Goal: Transaction & Acquisition: Obtain resource

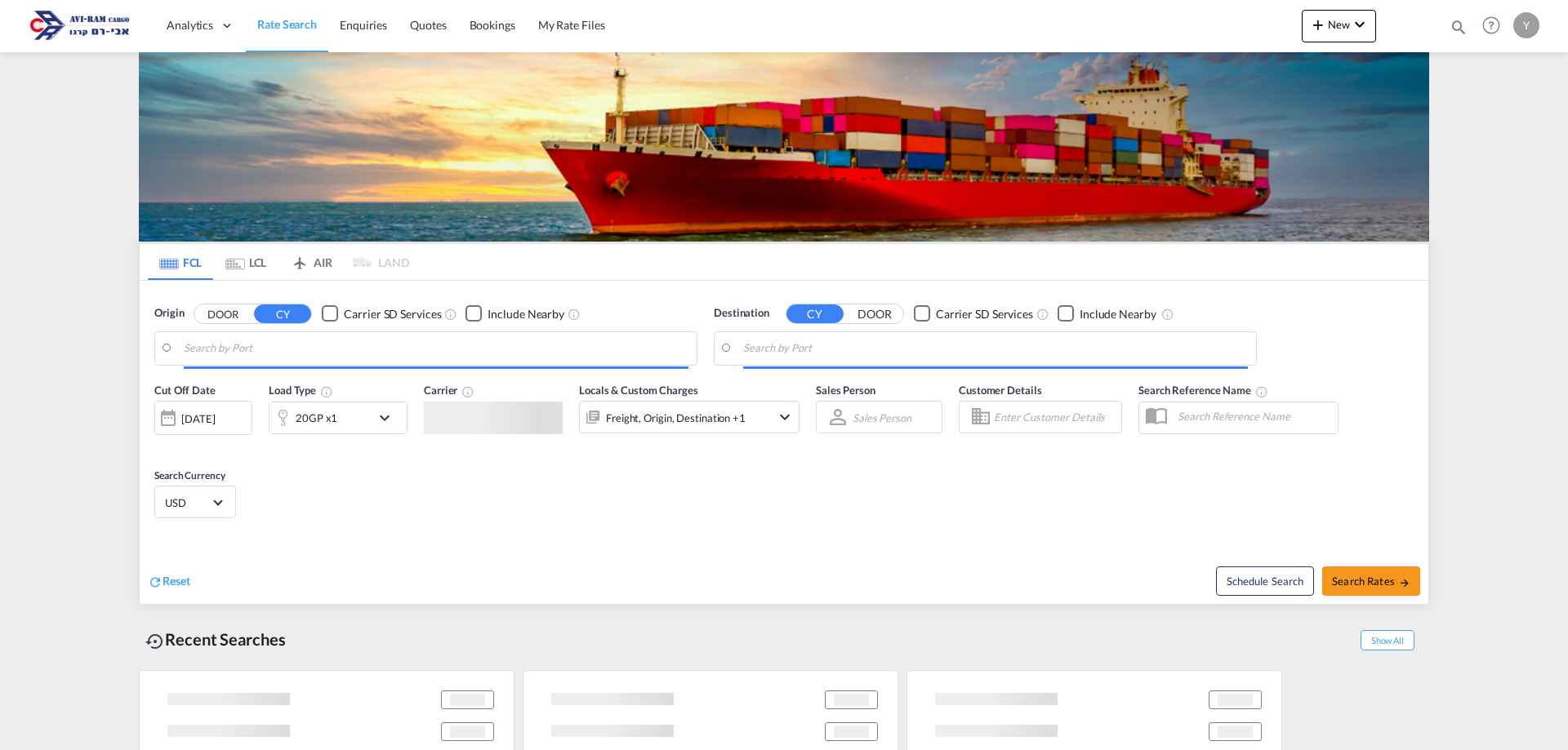
type input "Ningbo, CNNGB"
type input "Ashdod, ILASH"
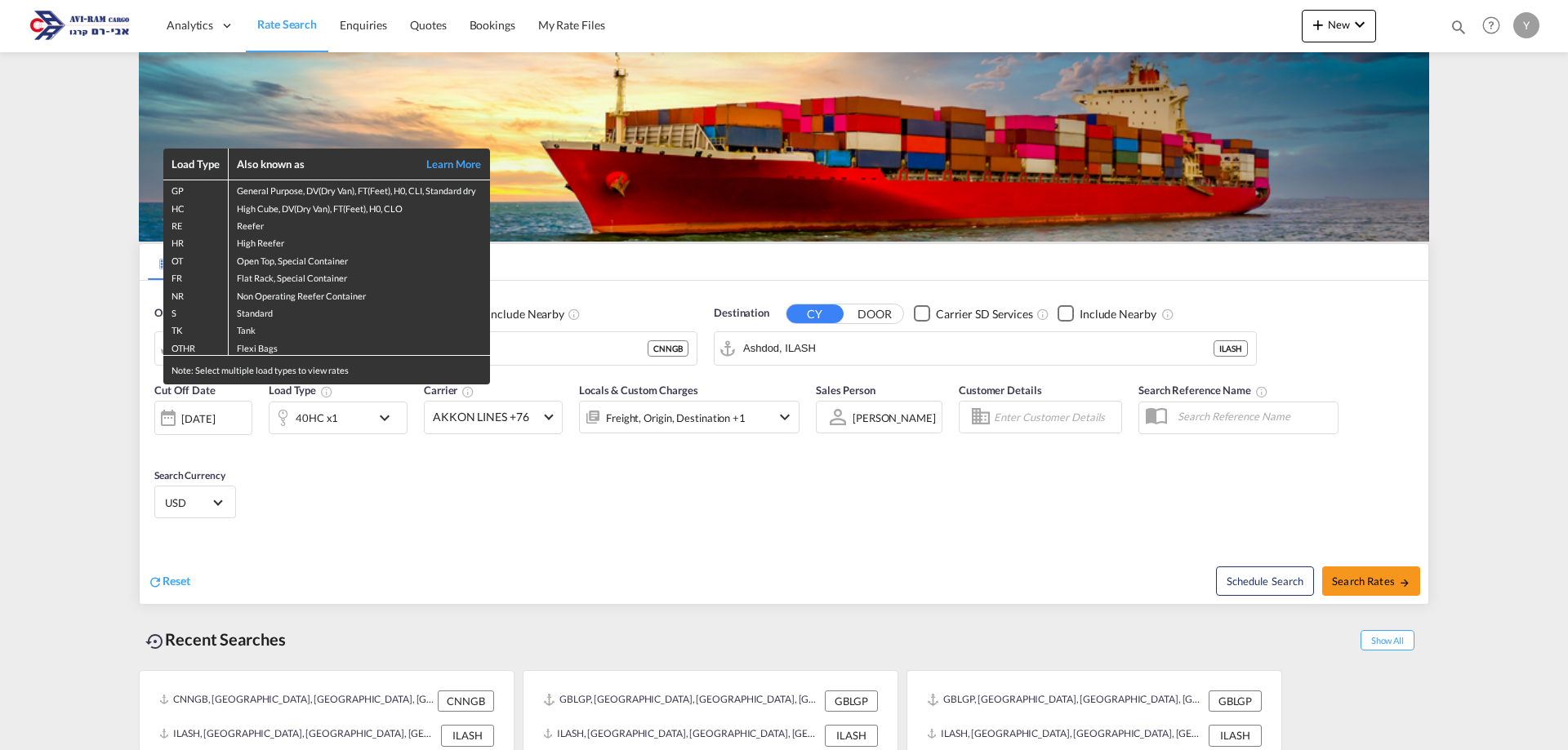
click at [1392, 585] on div "Load Type Also known as Learn More GP General Purpose, DV(Dry Van), FT(Feet), H…" at bounding box center [784, 375] width 1568 height 750
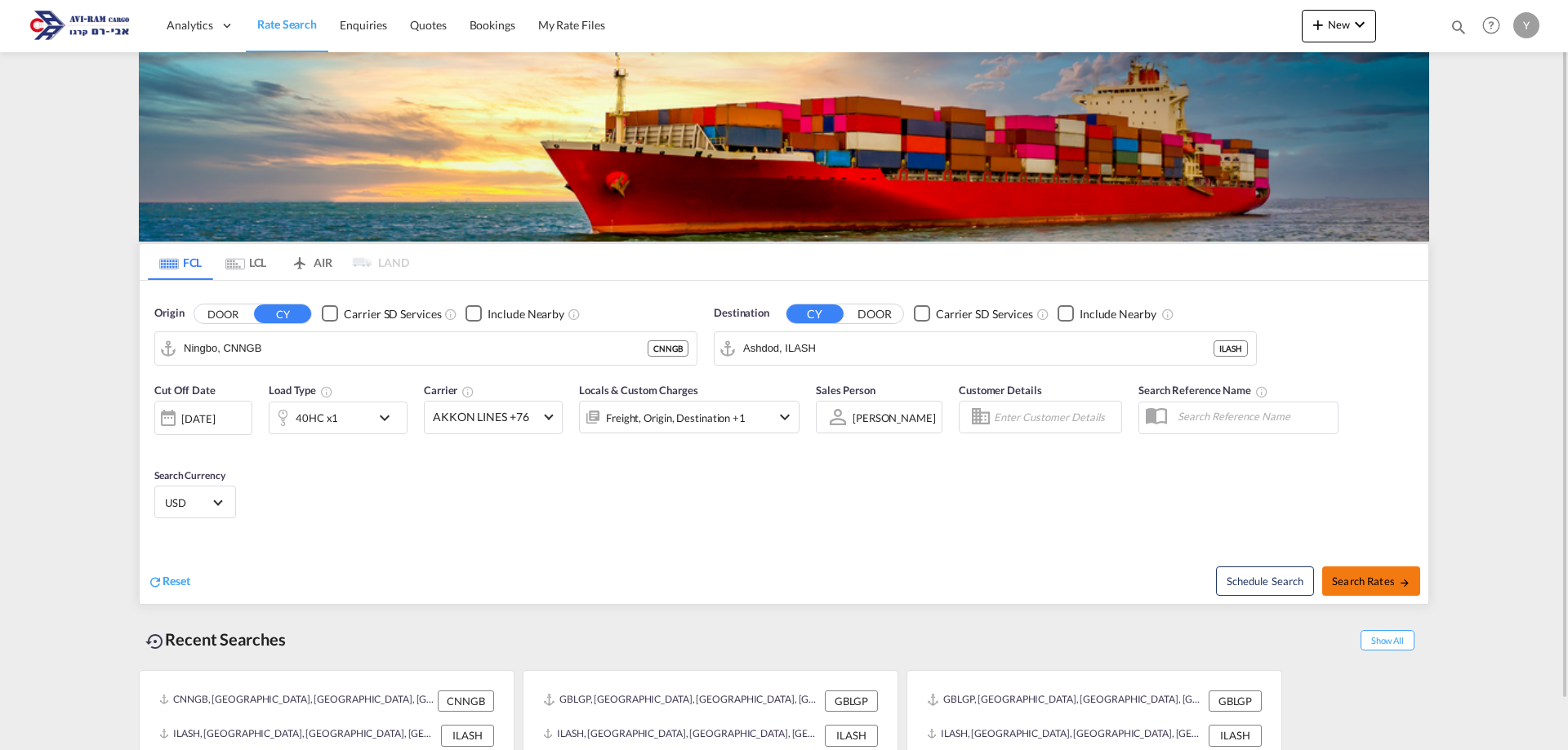
click at [1384, 579] on span "Search Rates" at bounding box center [1372, 581] width 79 height 13
type input "CNNGB to ILASH / [DATE]"
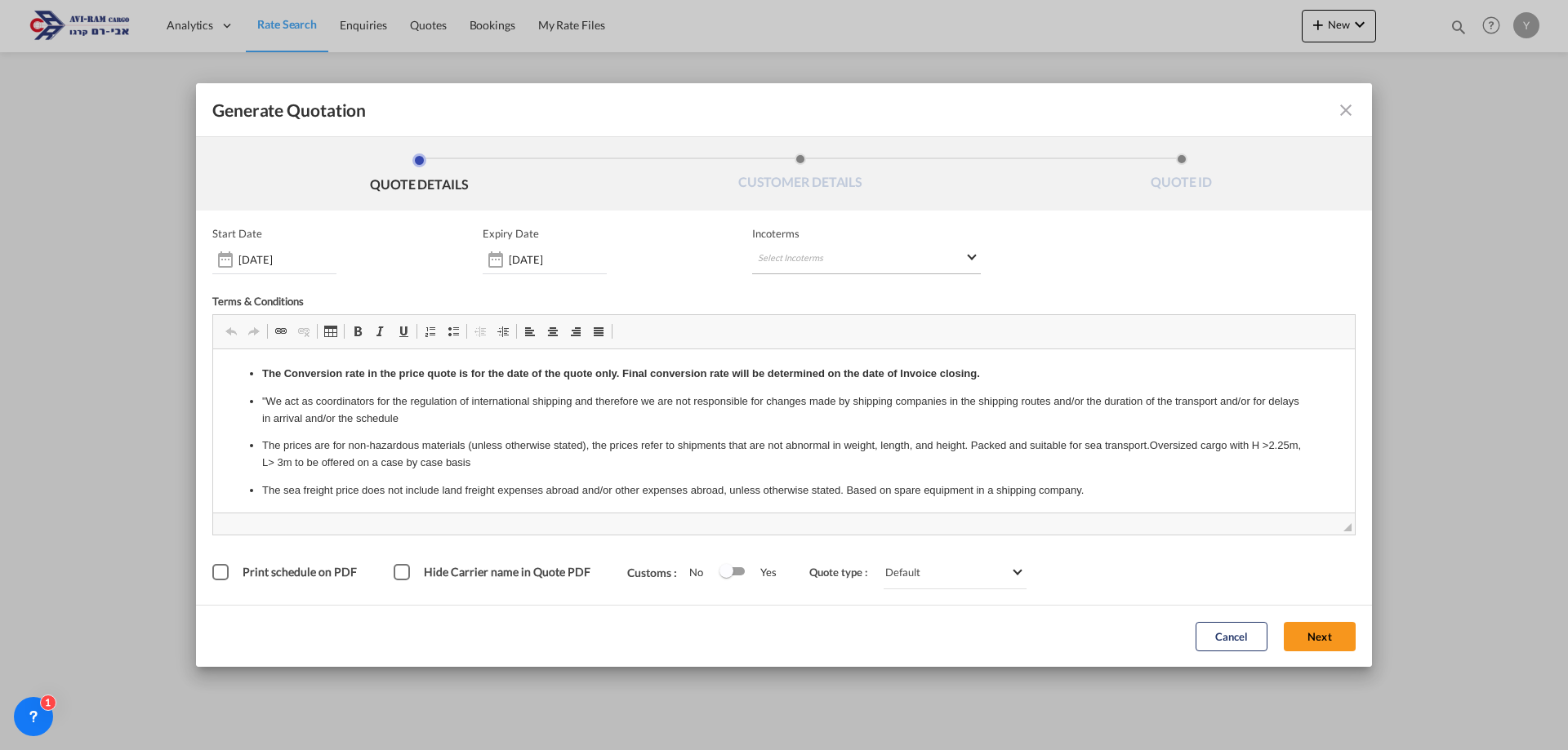
click at [816, 251] on md-select "Select Incoterms CPT - import Carrier Paid to CFR - export Cost and Freight DAP…" at bounding box center [866, 260] width 229 height 30
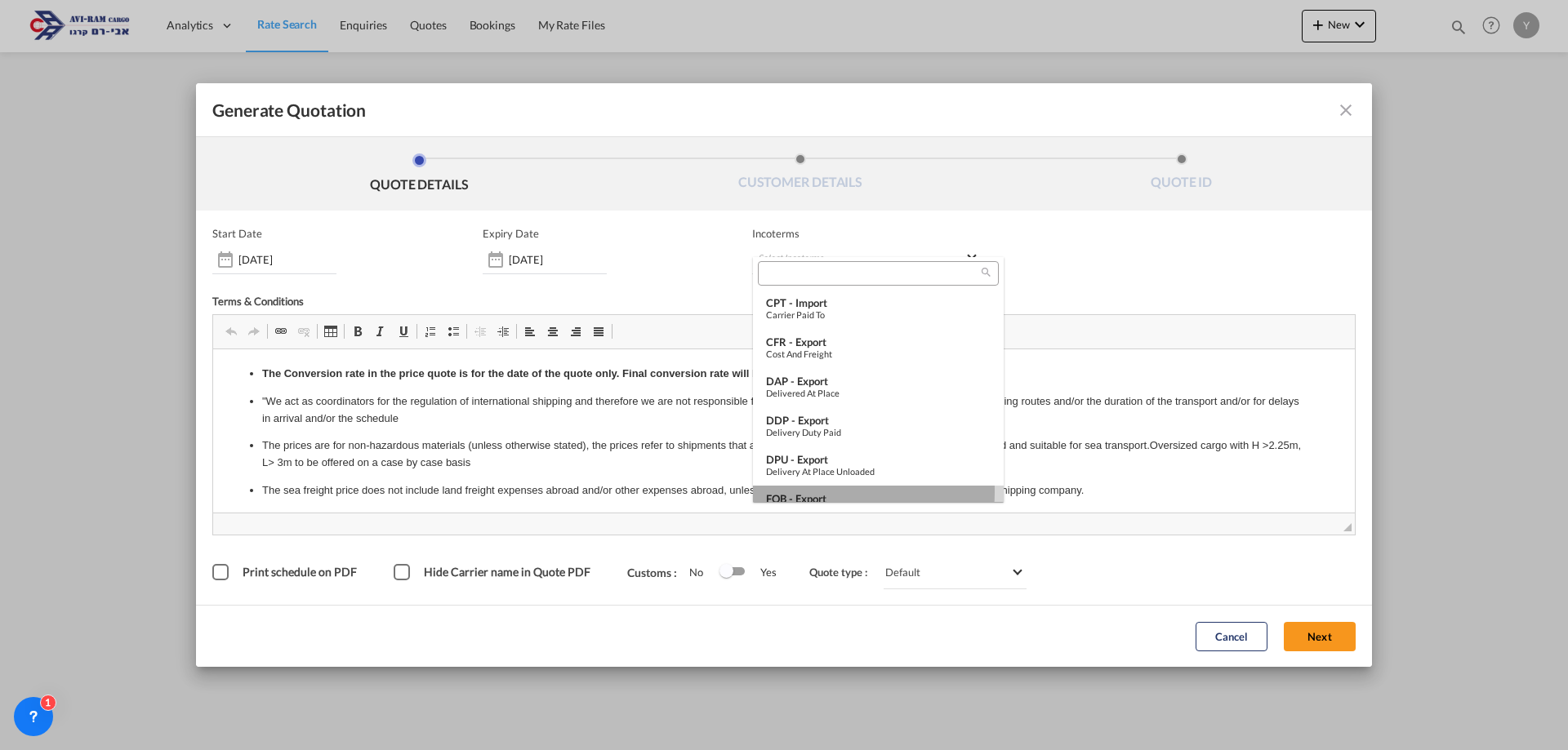
click at [819, 492] on div "FOB - export" at bounding box center [878, 499] width 224 height 13
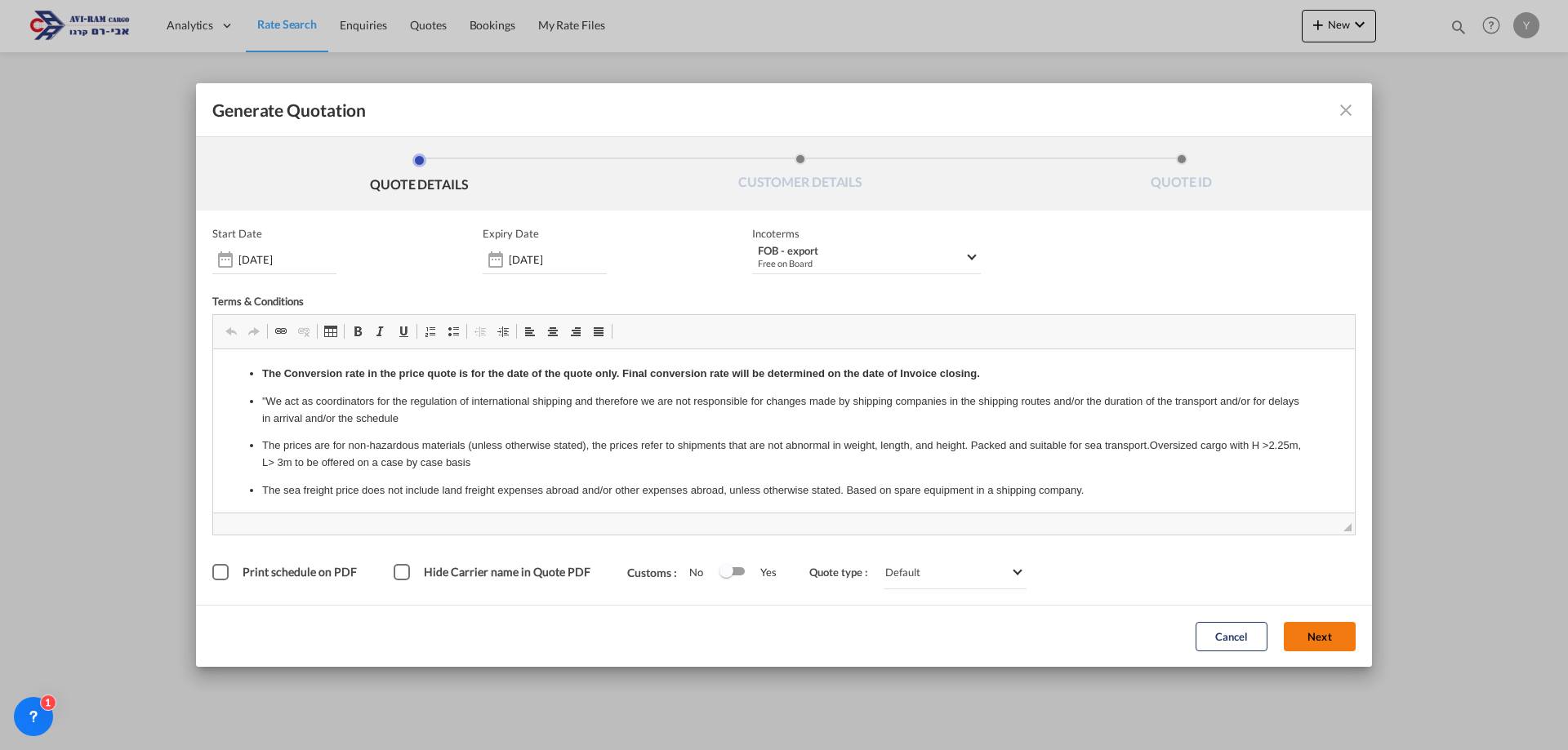
click at [1298, 633] on button "Next" at bounding box center [1319, 636] width 72 height 30
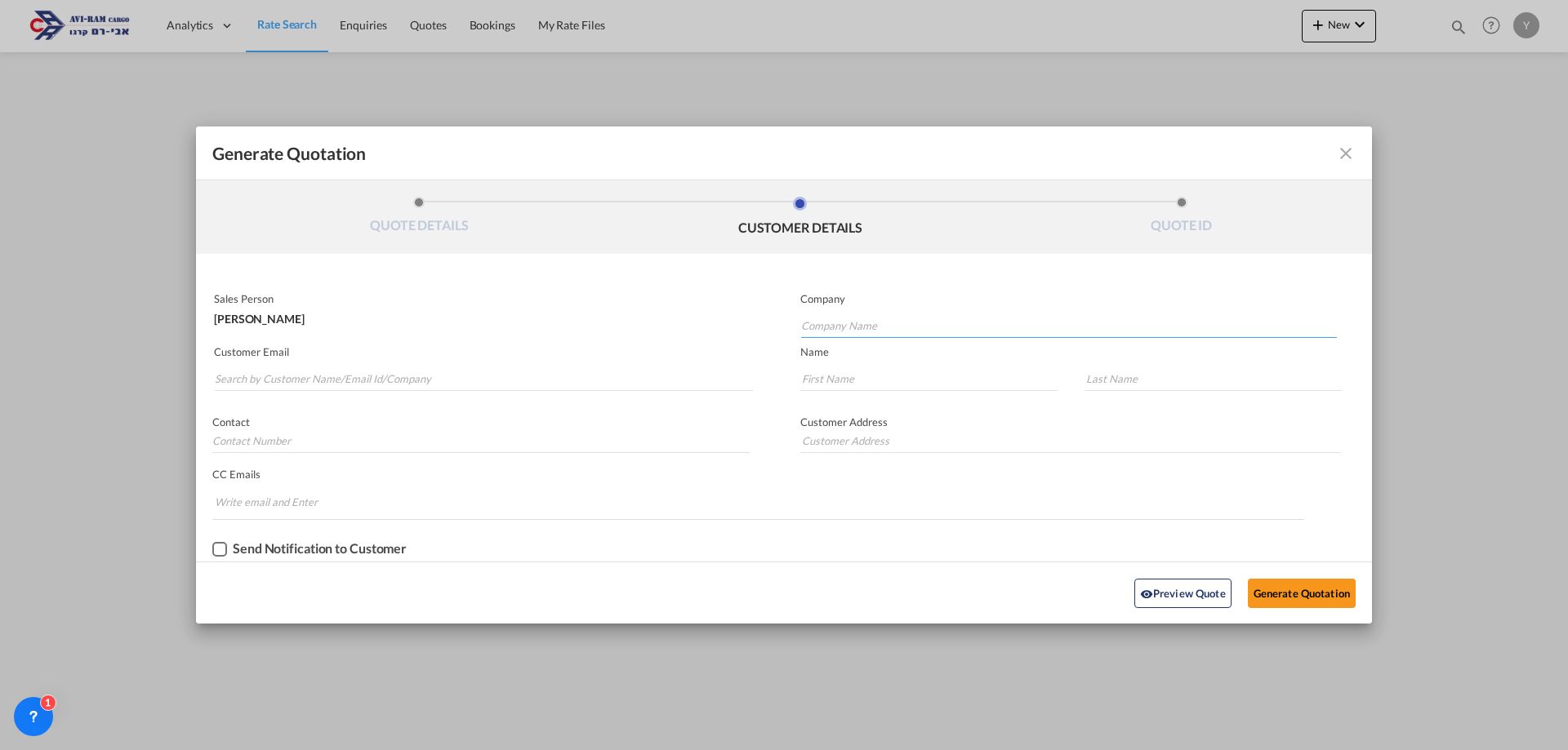
click at [831, 331] on input "Company Name" at bounding box center [1069, 326] width 536 height 25
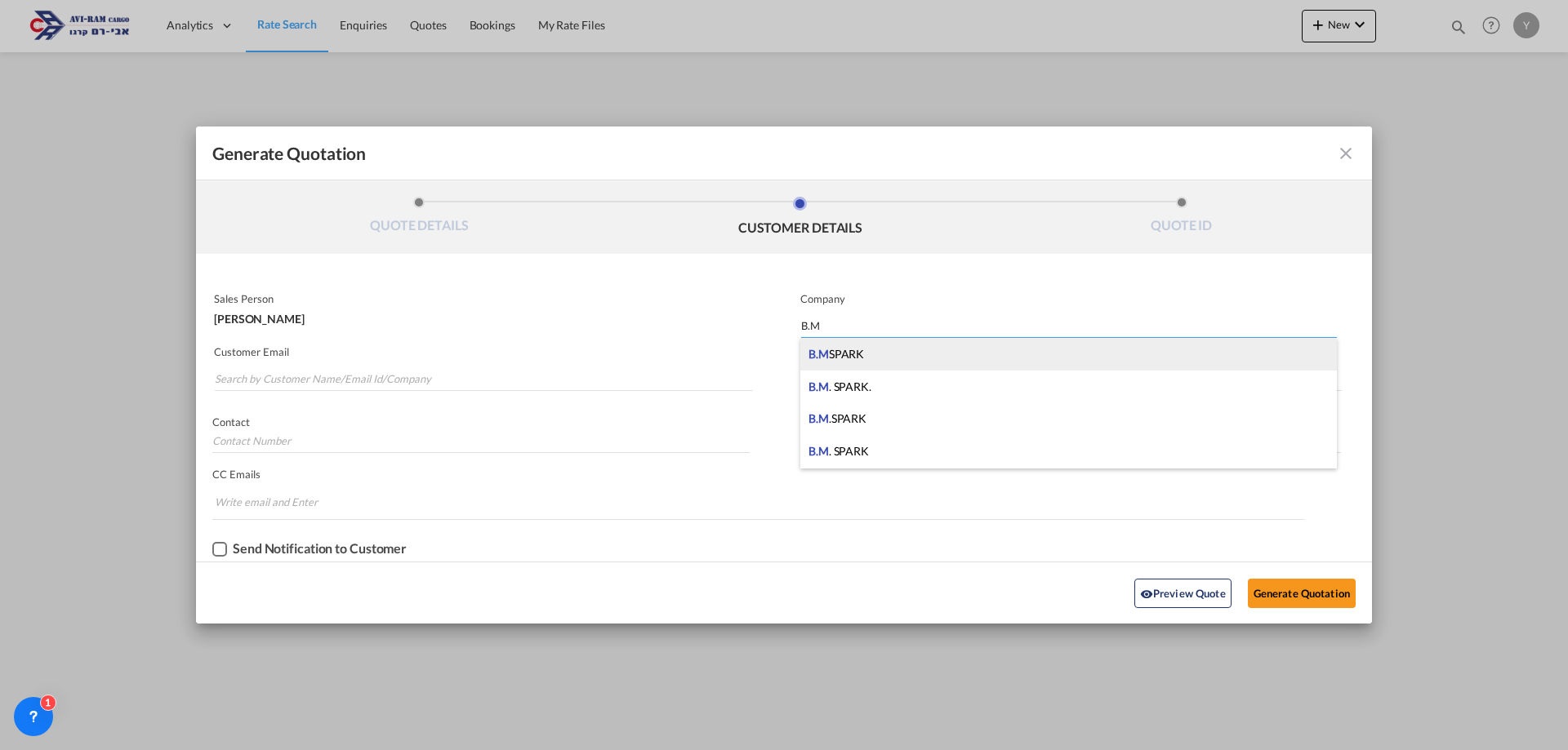
click at [880, 358] on div "B.M SPARK" at bounding box center [1069, 354] width 537 height 33
type input "B.M SPARK"
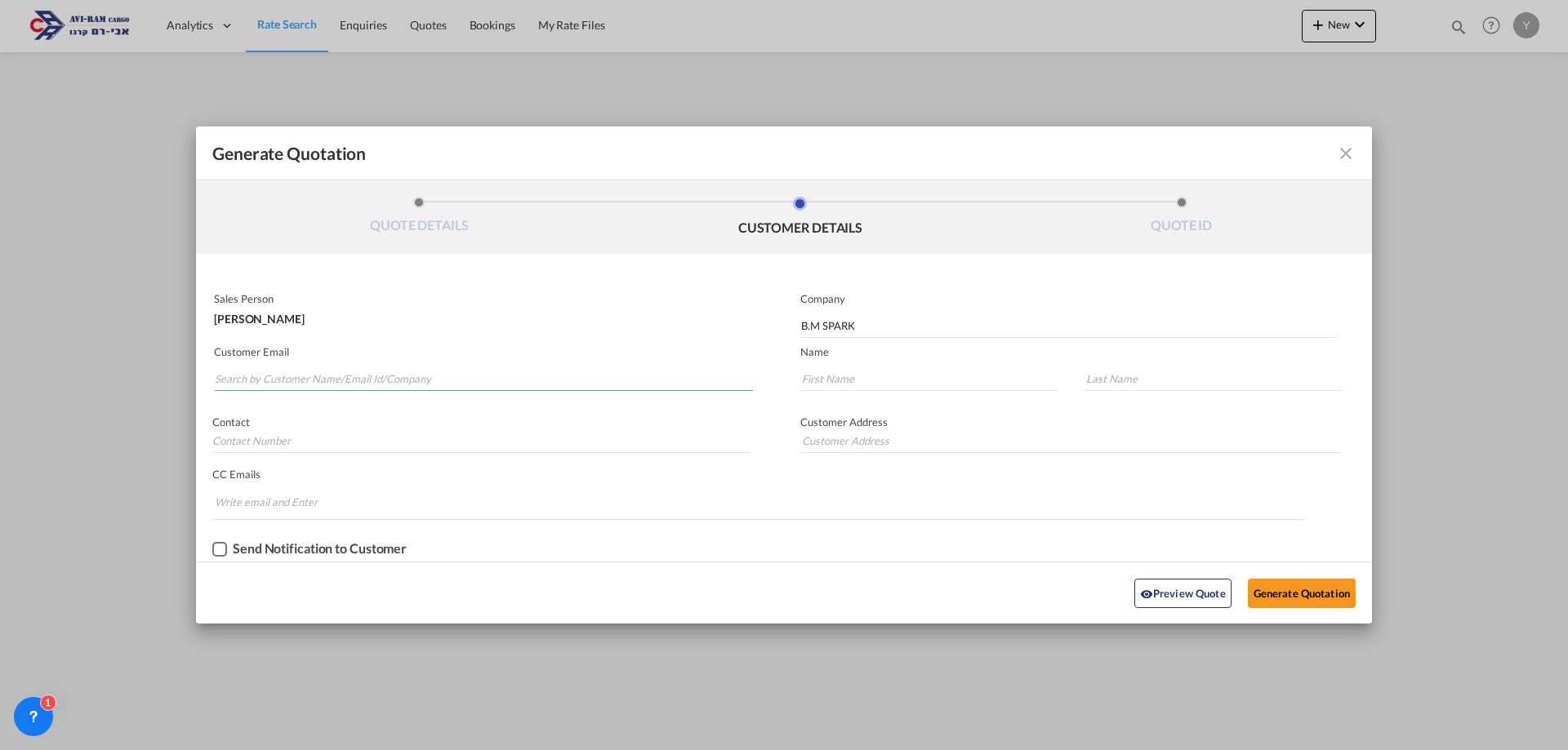
click at [367, 377] on input "Search by Customer Name/Email Id/Company" at bounding box center [483, 379] width 538 height 25
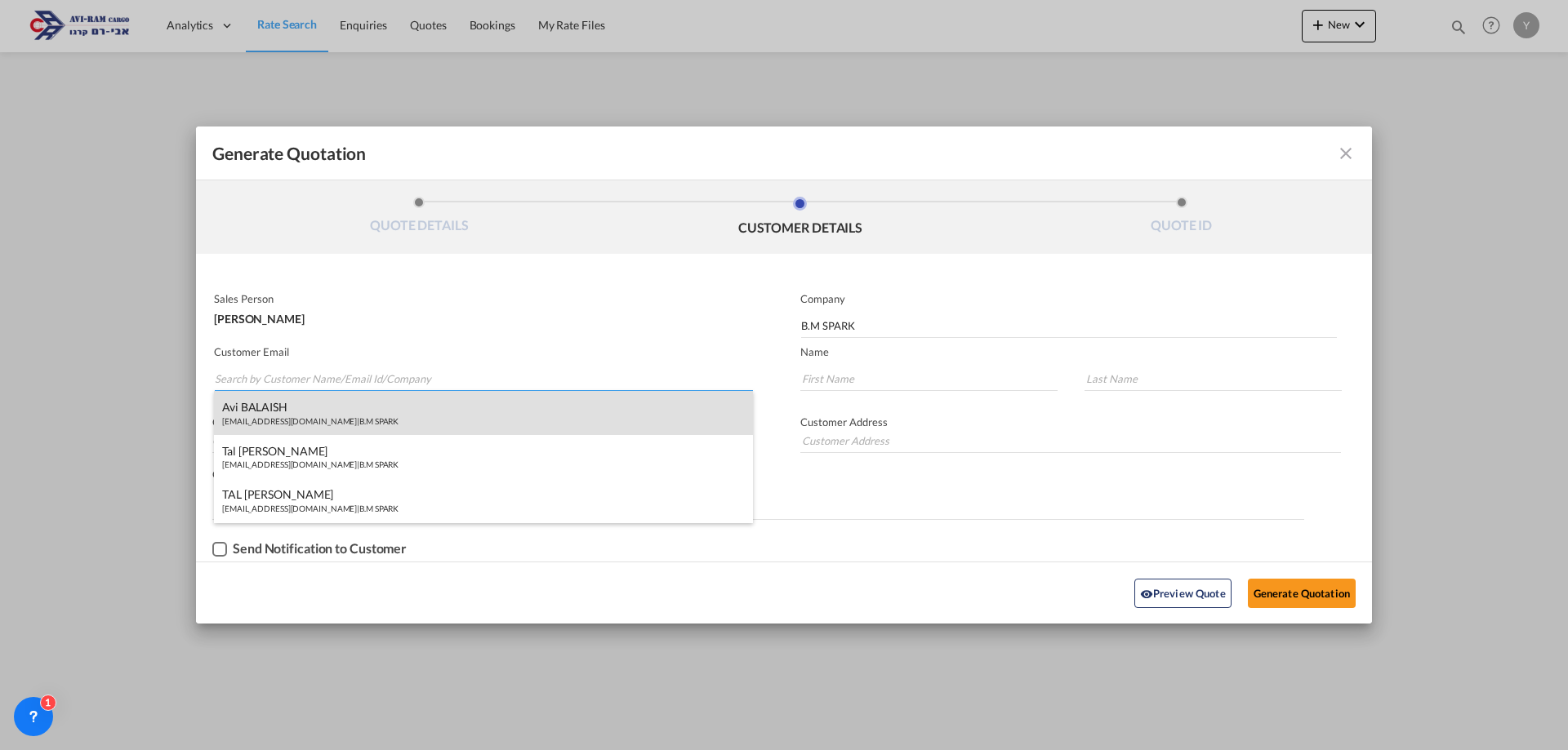
click at [305, 421] on div "Avi BALAISH [EMAIL_ADDRESS][DOMAIN_NAME] | B.M SPARK" at bounding box center [483, 413] width 539 height 44
type input "[EMAIL_ADDRESS][DOMAIN_NAME]"
type input "Avi"
type input "BALAISH"
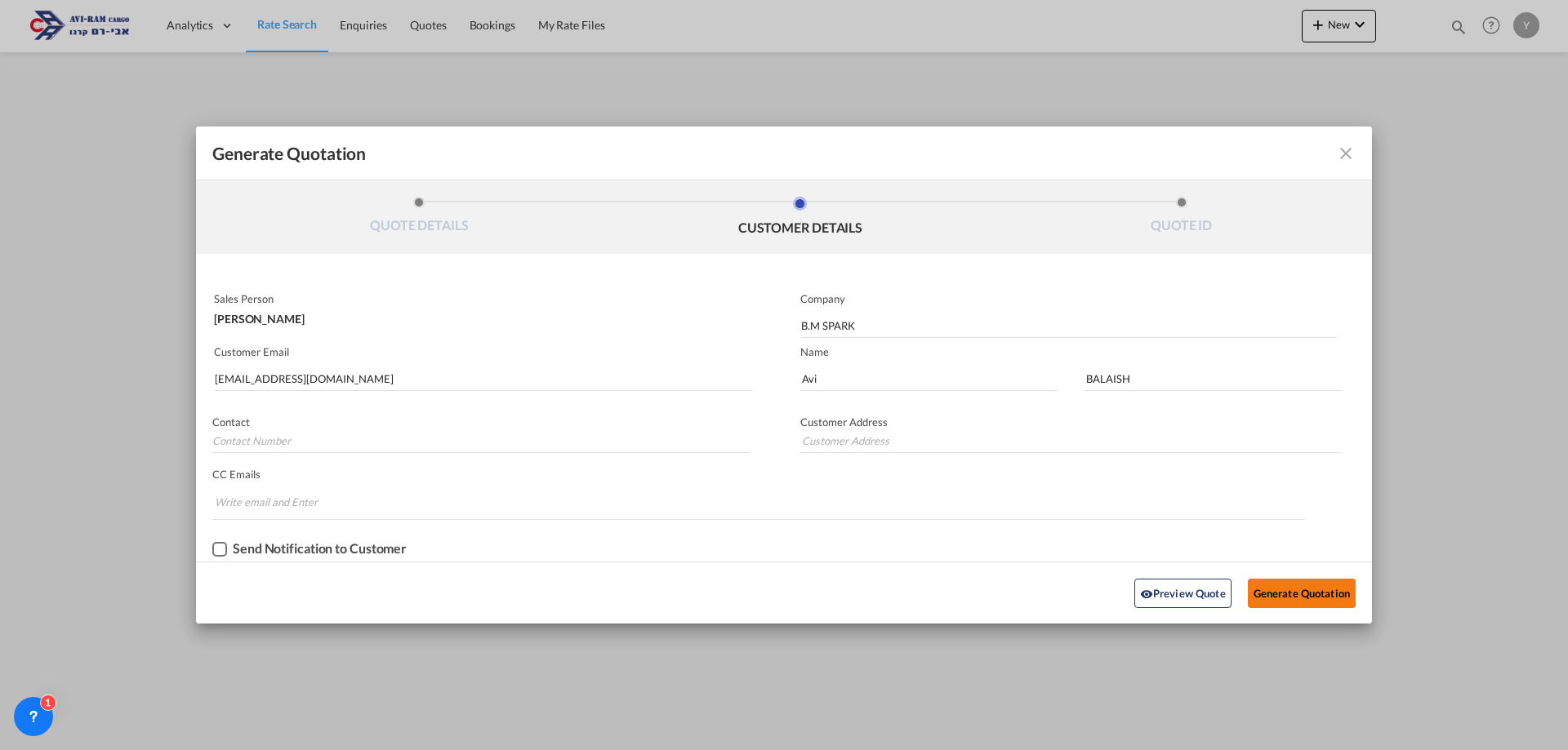
click at [1304, 597] on button "Generate Quotation" at bounding box center [1302, 593] width 107 height 30
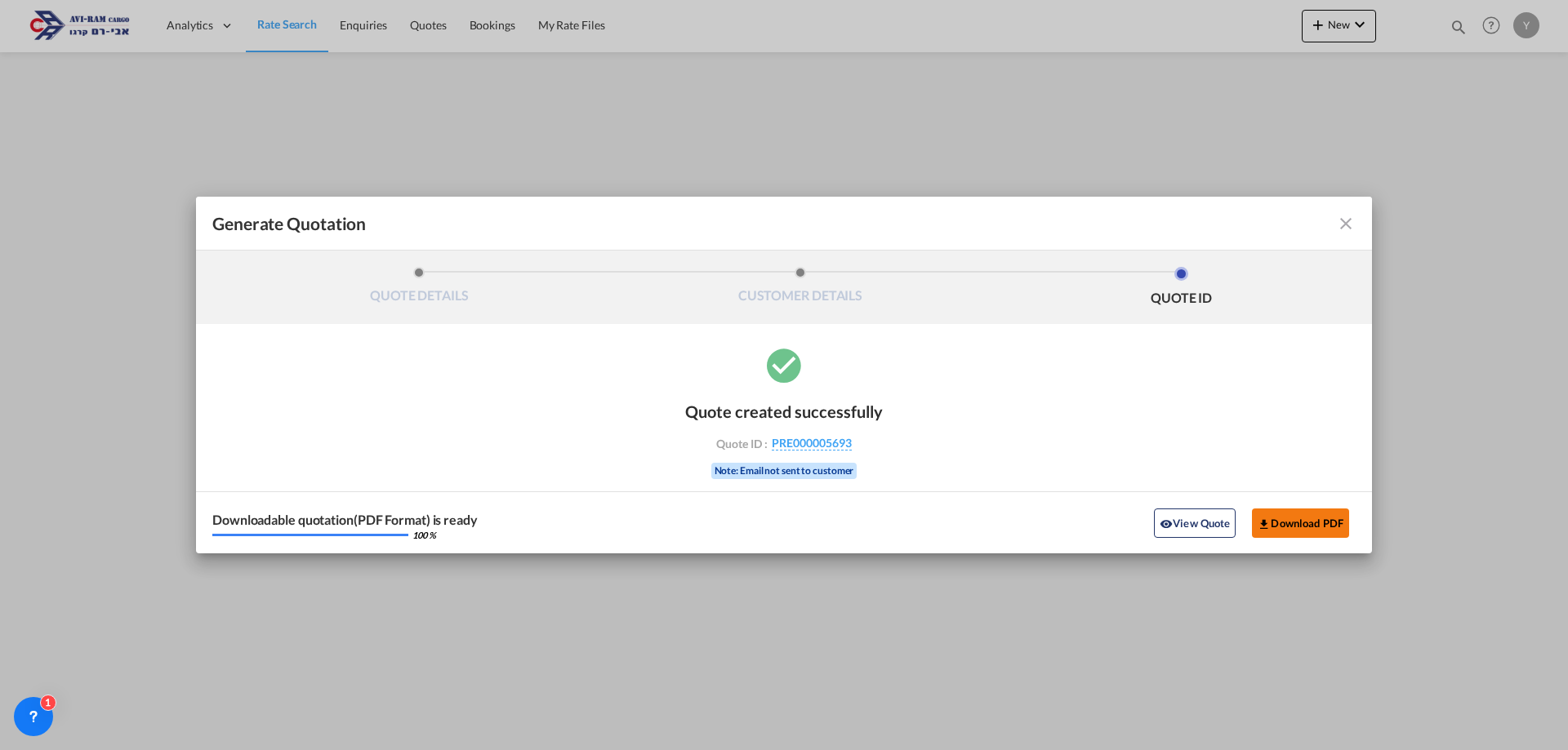
click at [1300, 534] on button "Download PDF" at bounding box center [1300, 523] width 97 height 30
click at [1345, 223] on md-icon "icon-close fg-AAA8AD cursor m-0" at bounding box center [1346, 223] width 19 height 19
